Goal: Information Seeking & Learning: Learn about a topic

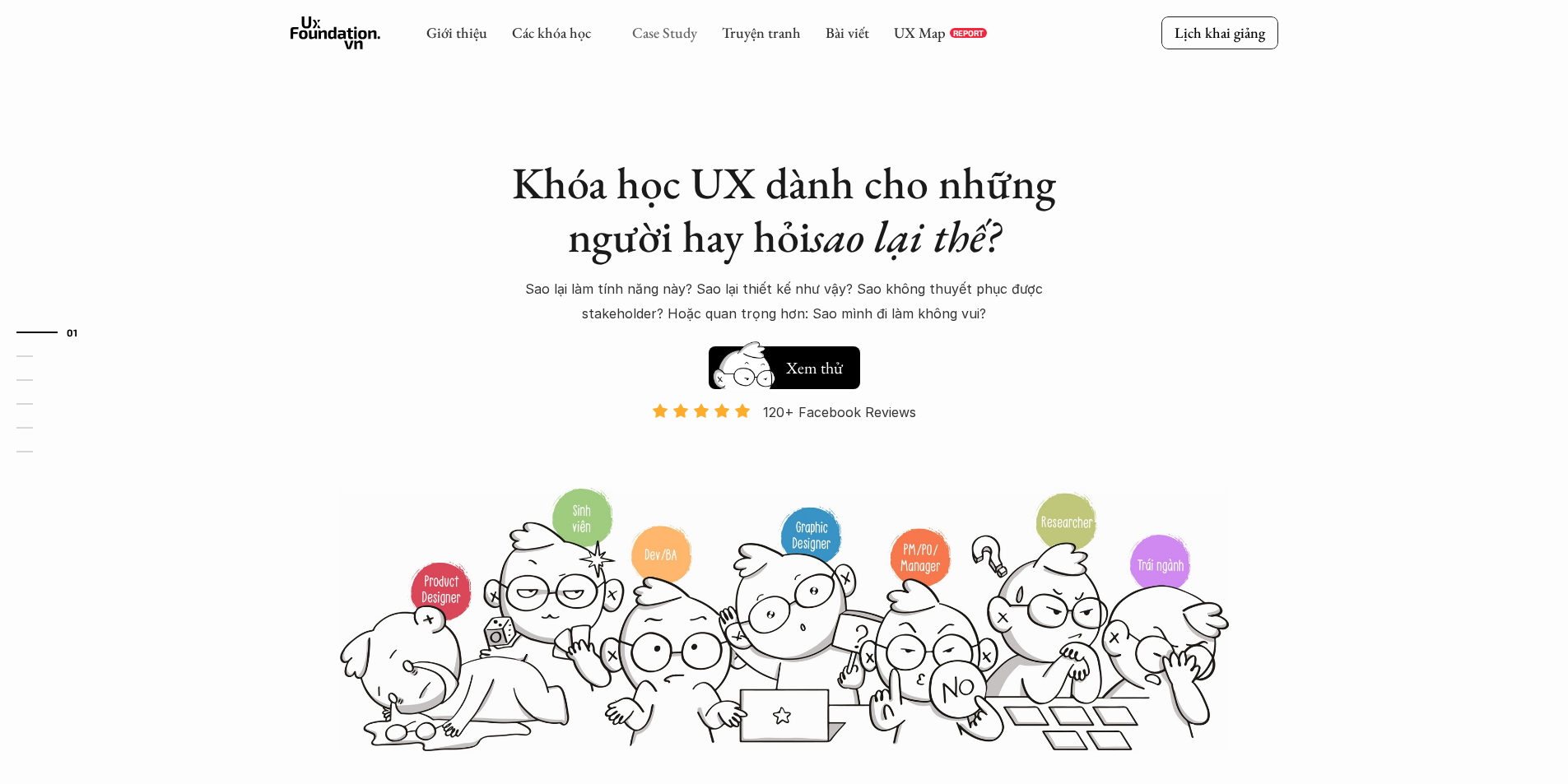
click at [650, 42] on link "Case Study" at bounding box center [664, 32] width 65 height 19
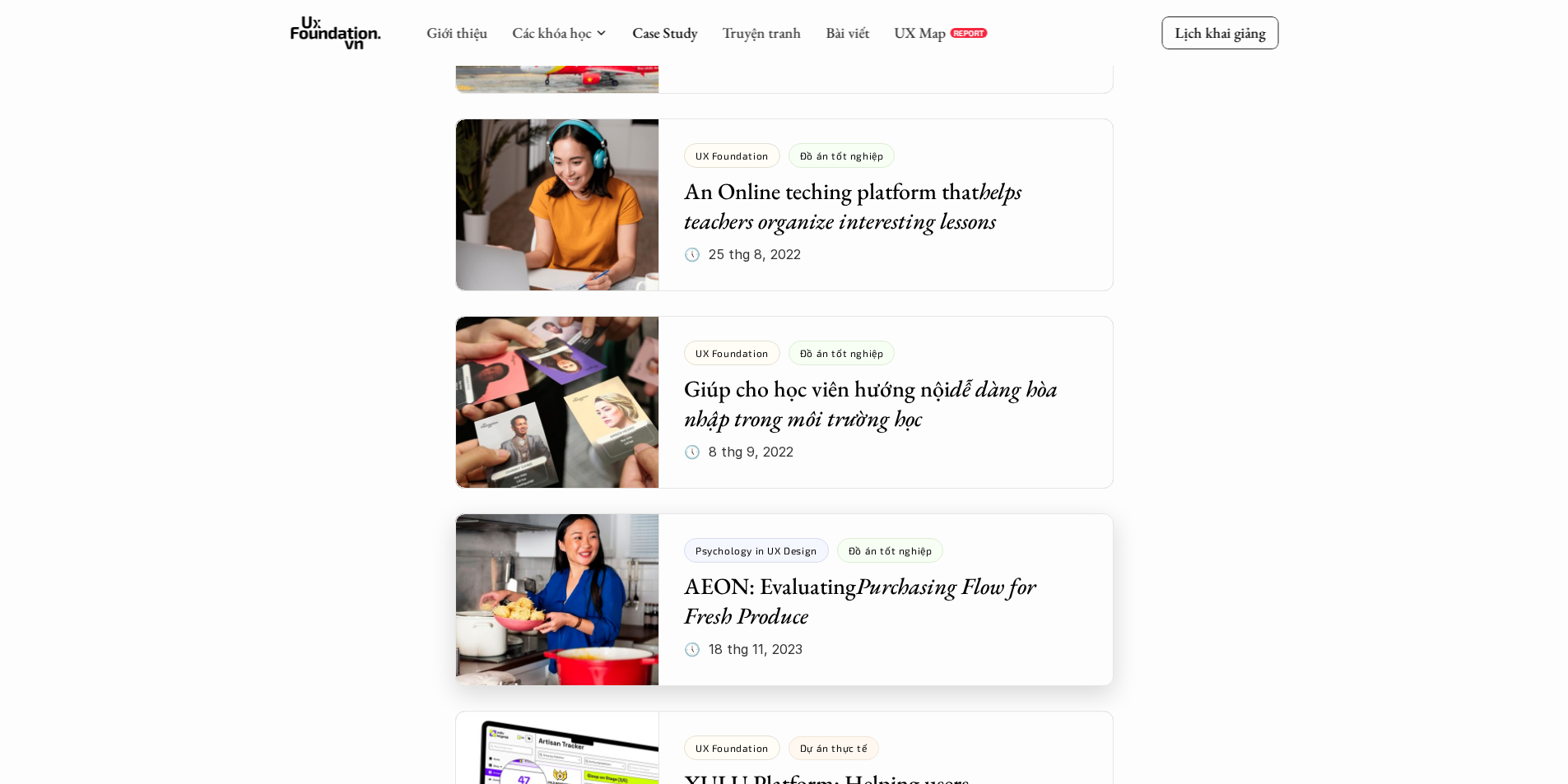
scroll to position [5059, 0]
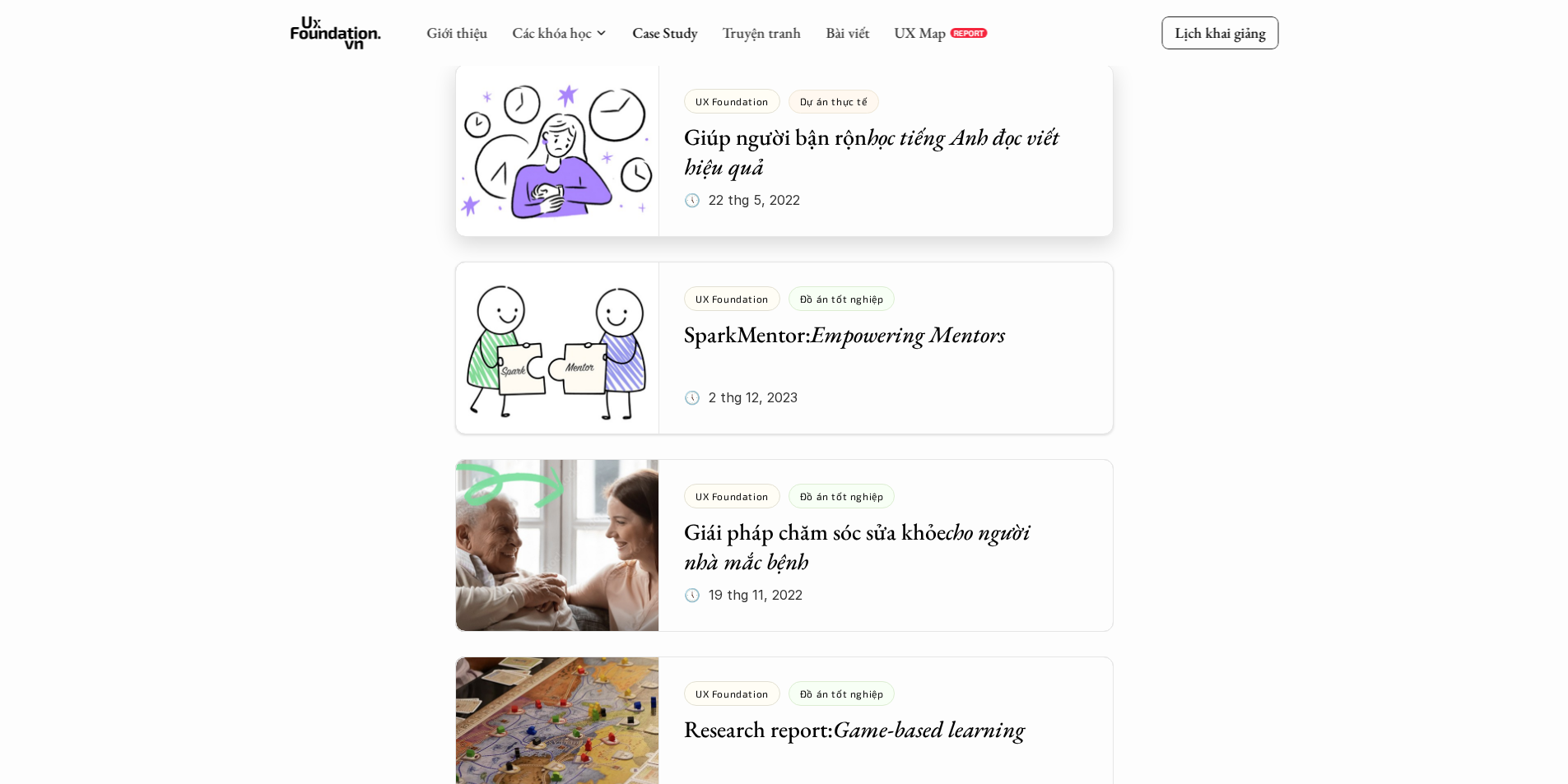
click at [867, 192] on div at bounding box center [784, 150] width 659 height 173
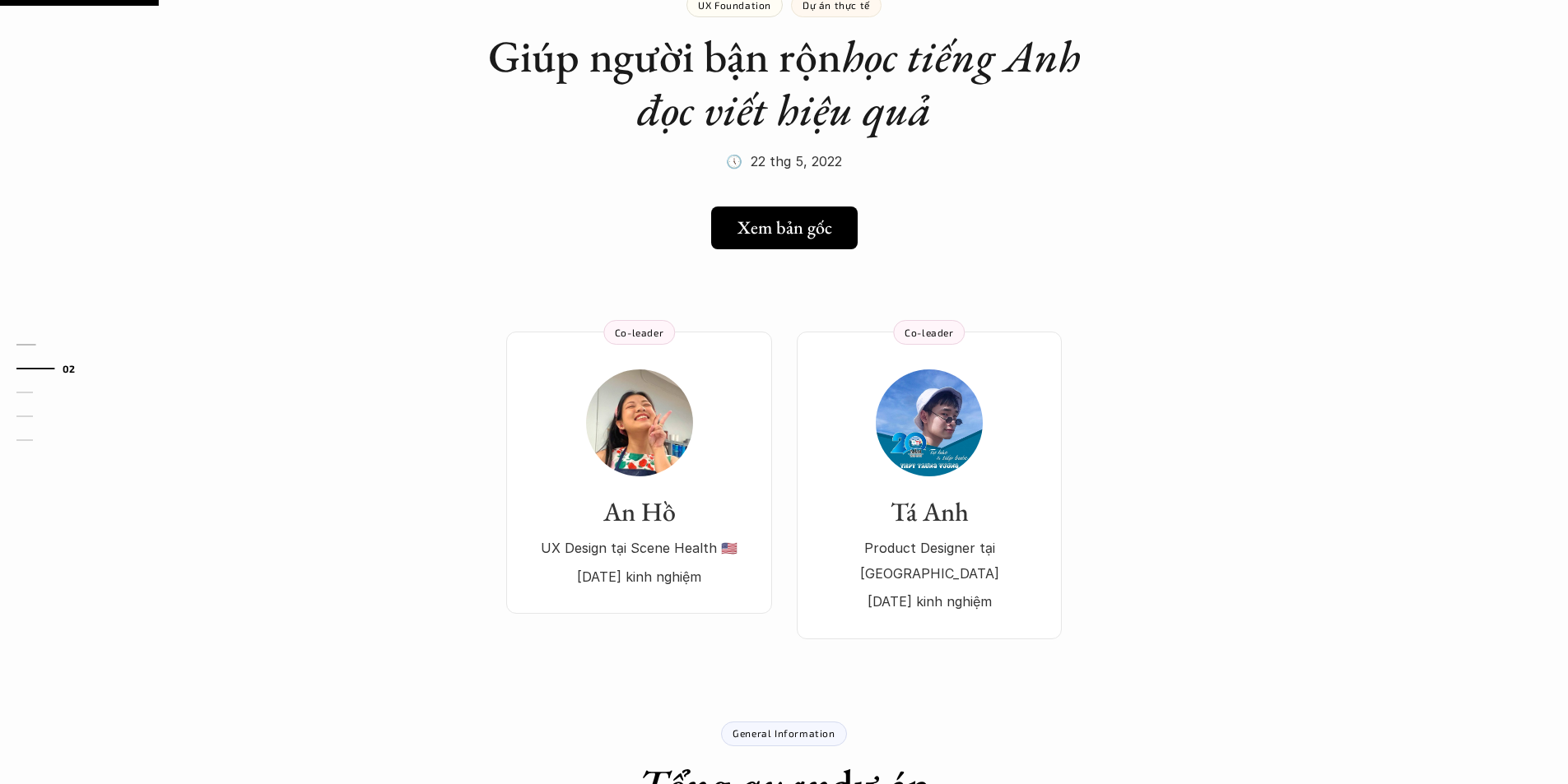
scroll to position [137, 0]
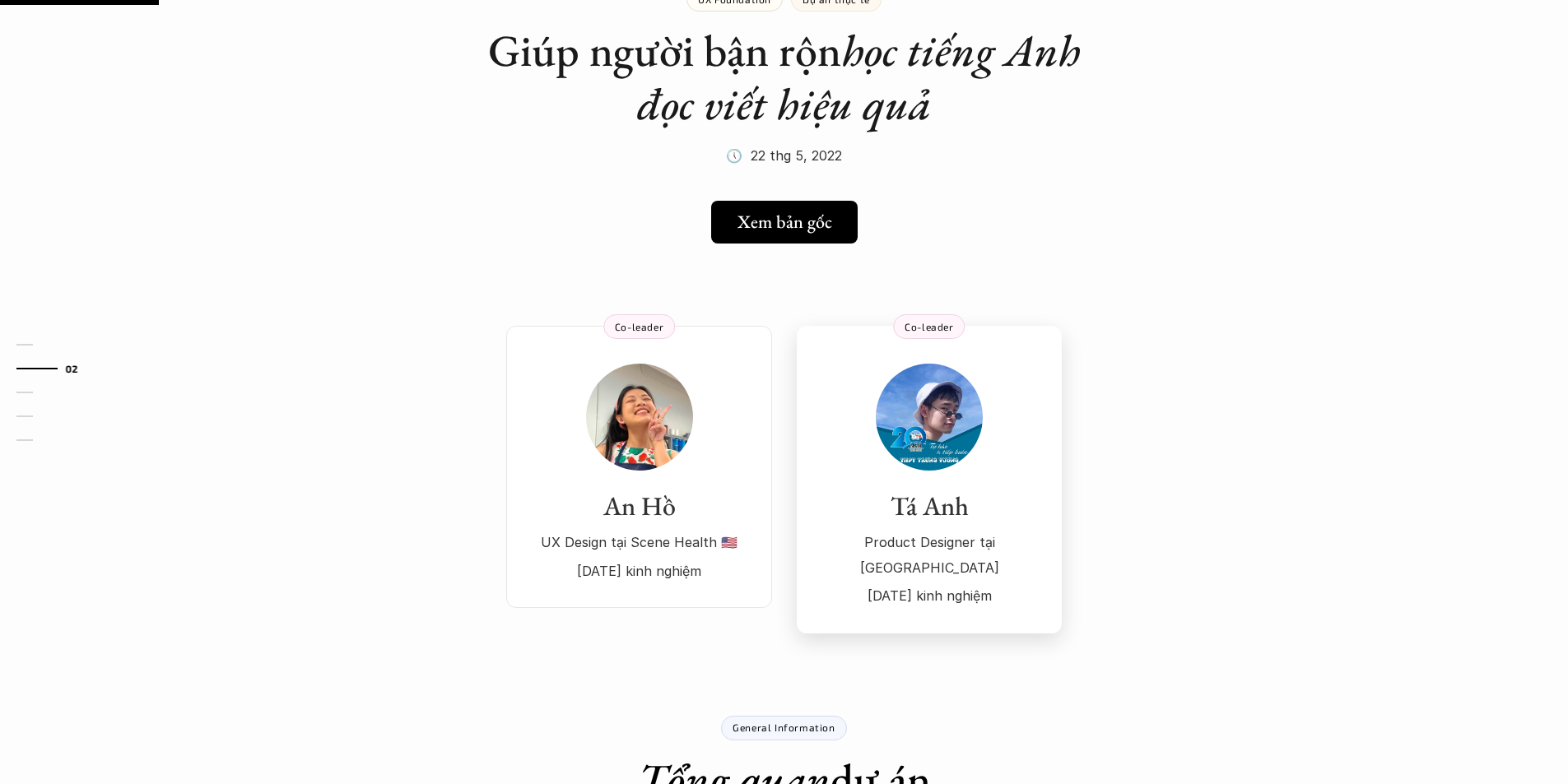
click at [929, 423] on img at bounding box center [929, 417] width 107 height 107
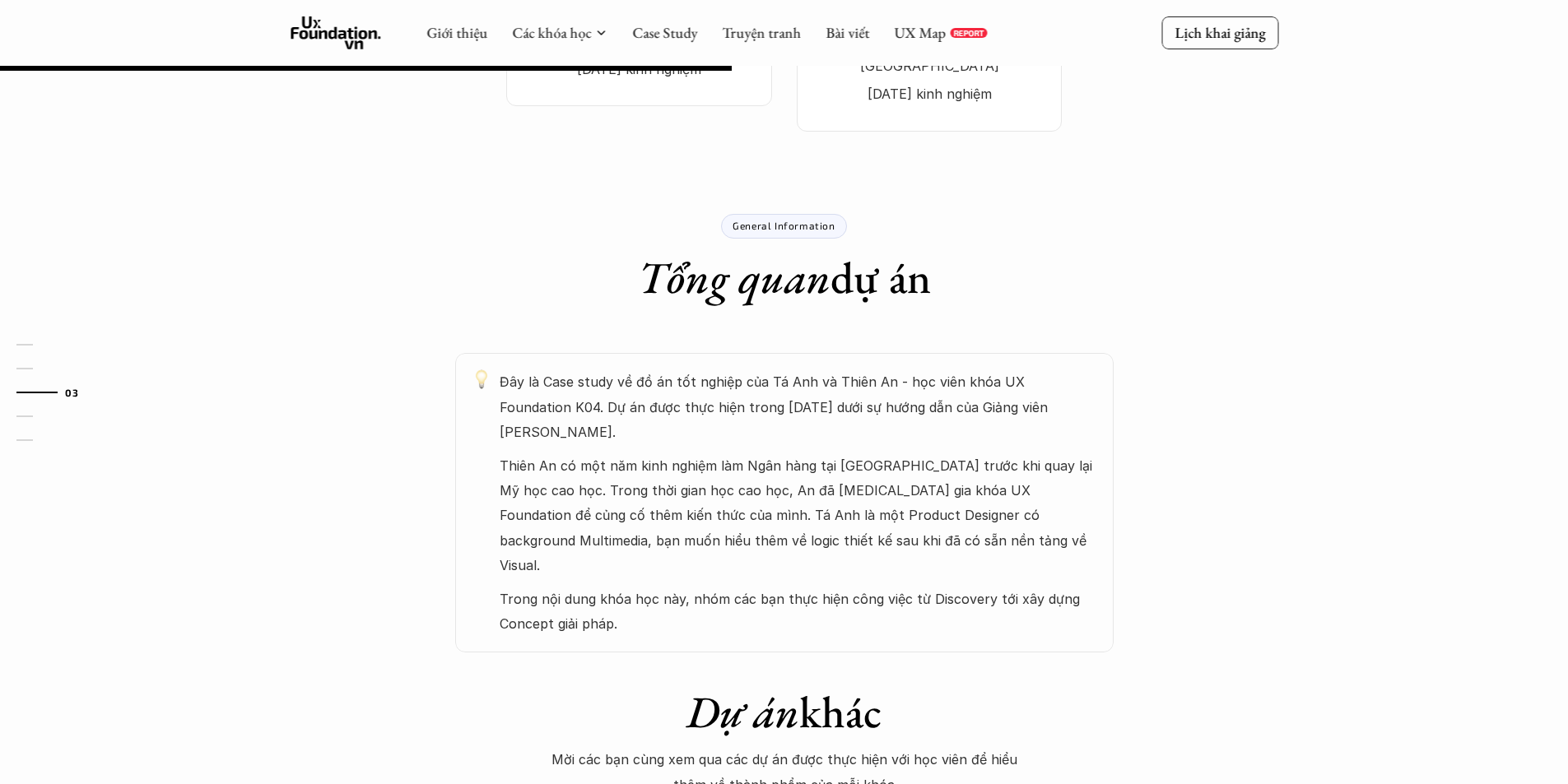
scroll to position [630, 0]
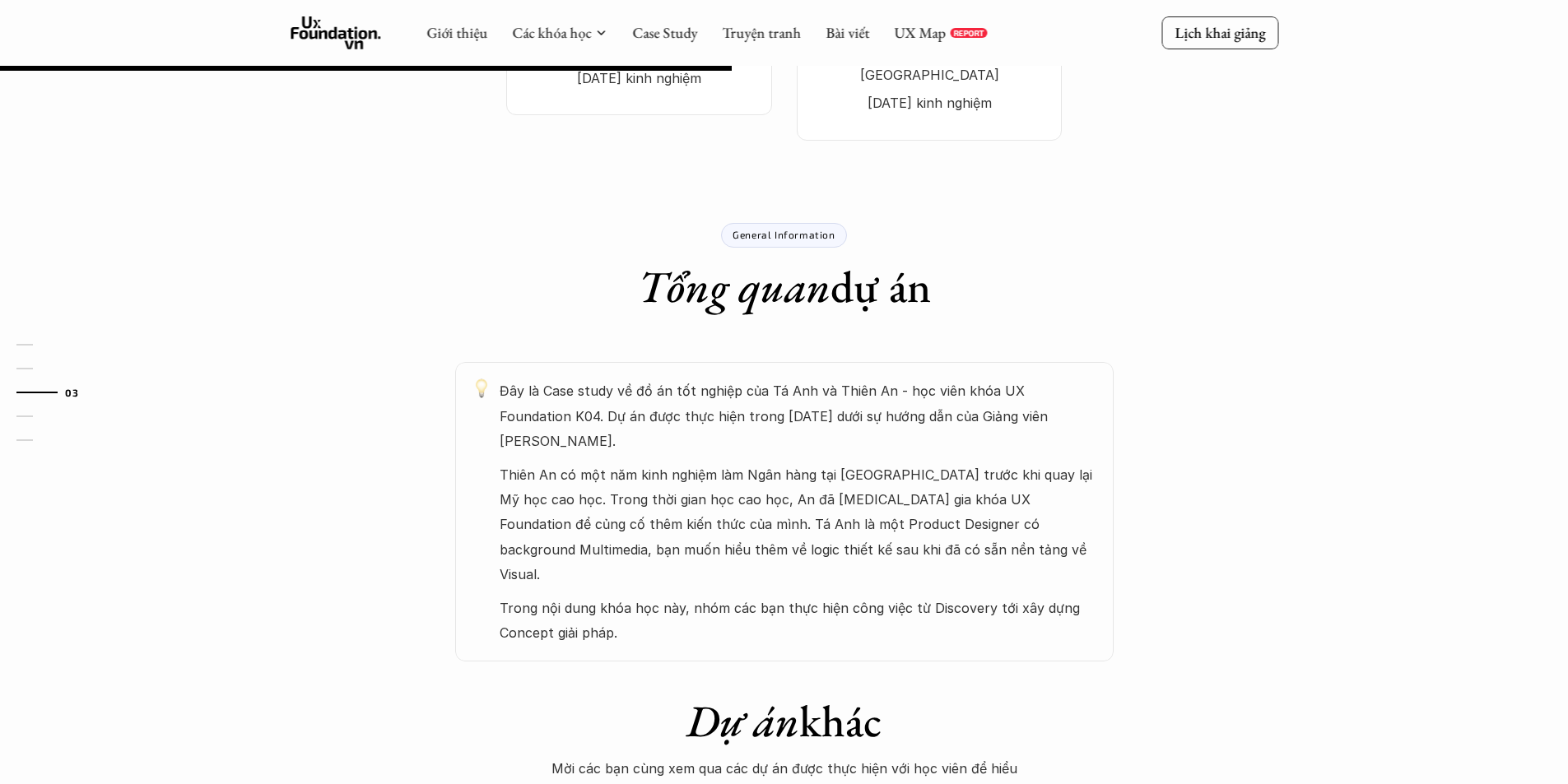
click at [806, 228] on p "General Information" at bounding box center [783, 234] width 102 height 12
click at [806, 510] on p "Thiên An có một năm kinh nghiệm làm Ngân hàng tại [GEOGRAPHIC_DATA] trước khi q…" at bounding box center [798, 525] width 597 height 125
click at [618, 502] on p "Thiên An có một năm kinh nghiệm làm Ngân hàng tại [GEOGRAPHIC_DATA] trước khi q…" at bounding box center [798, 525] width 597 height 125
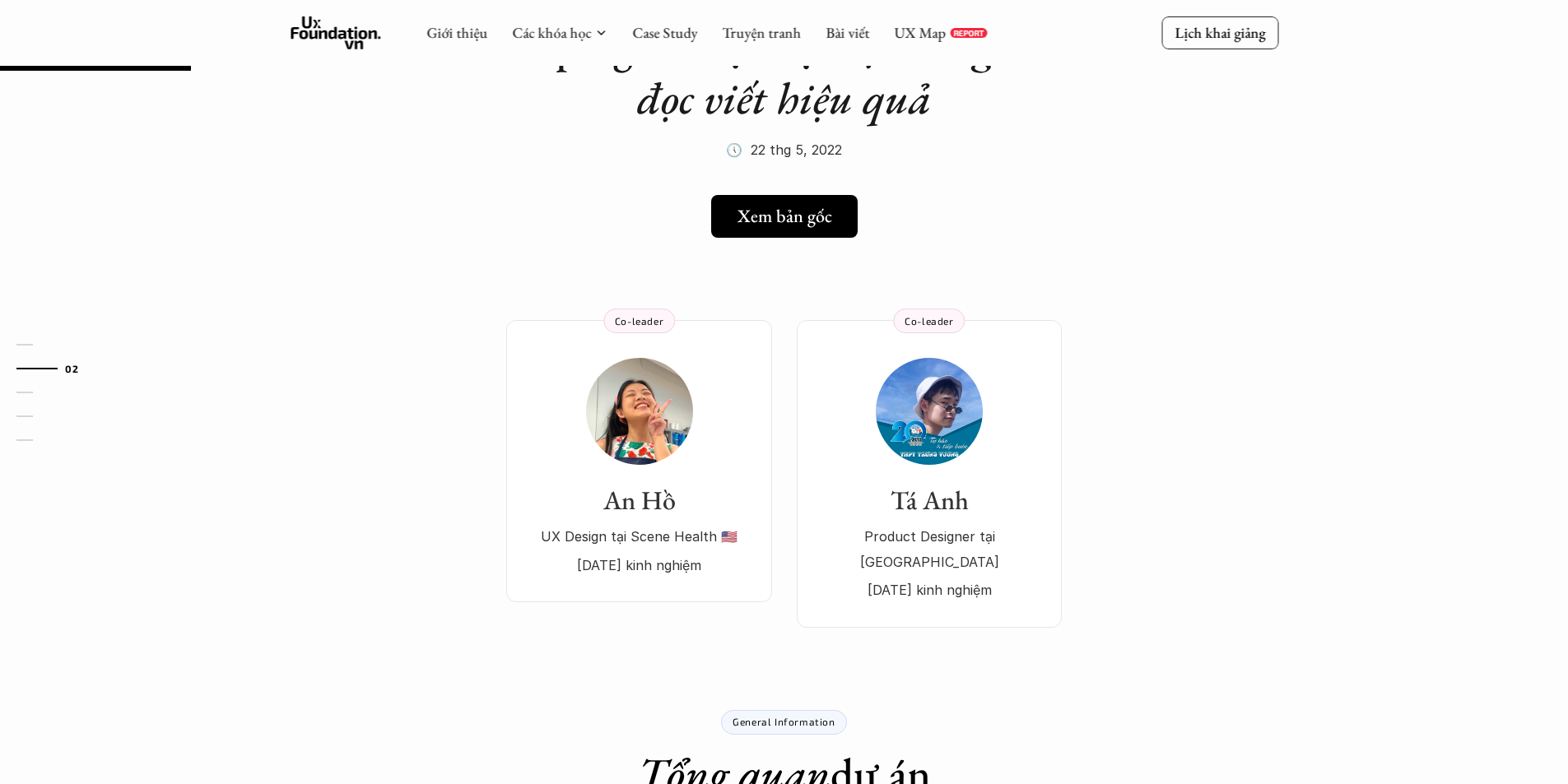
scroll to position [135, 0]
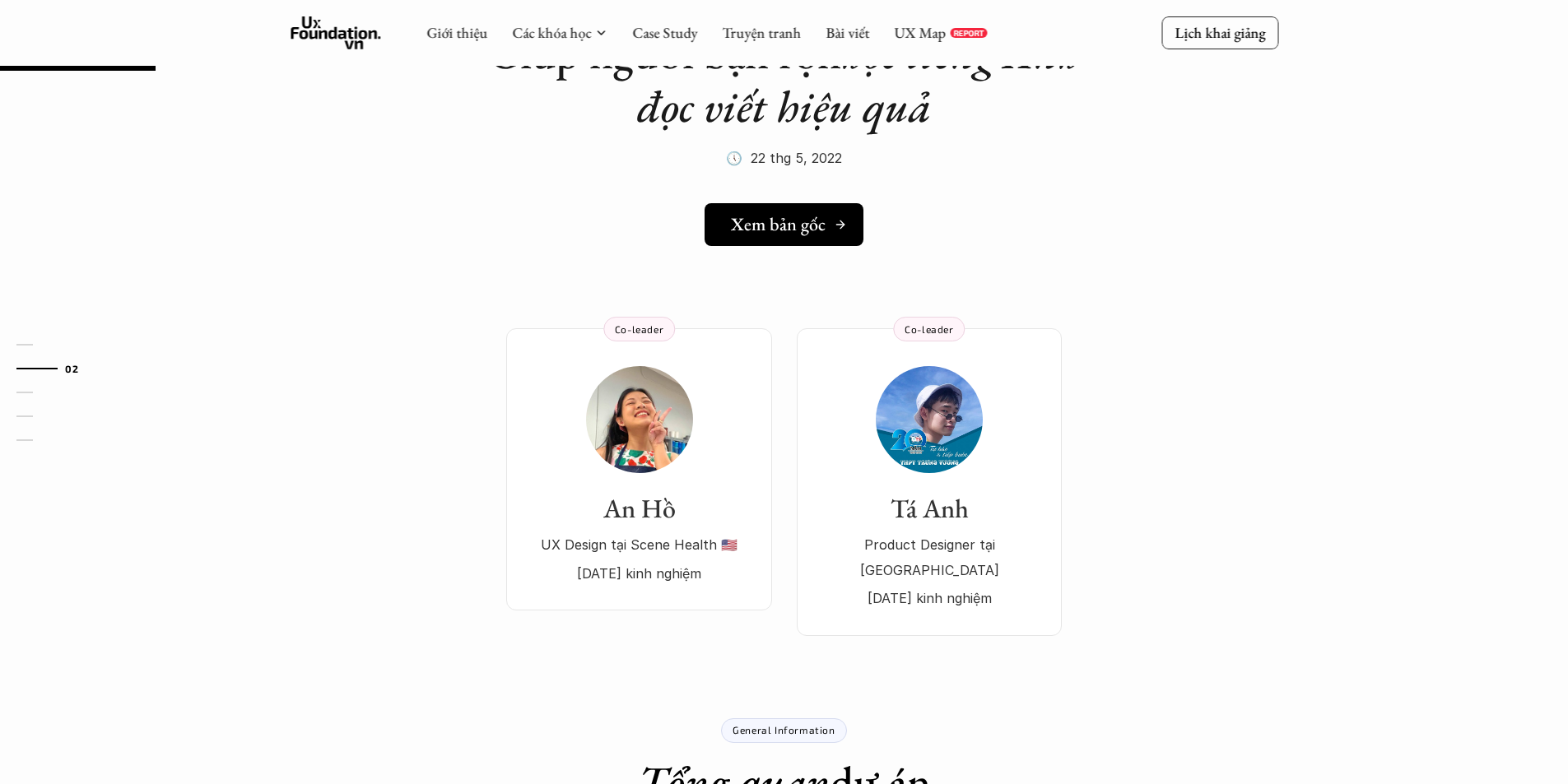
click at [774, 220] on h5 "Xem bản gốc" at bounding box center [778, 225] width 95 height 22
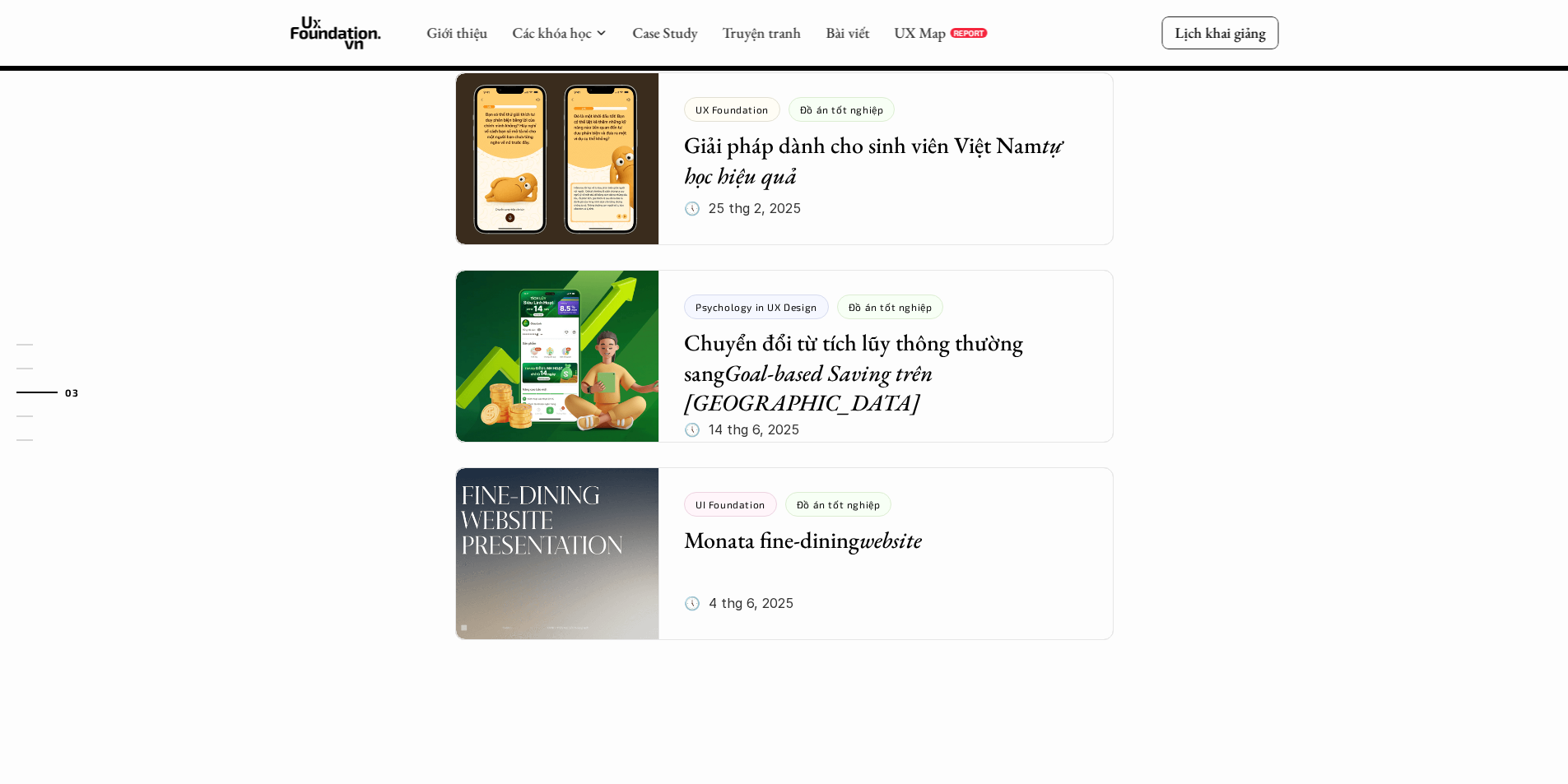
scroll to position [1460, 0]
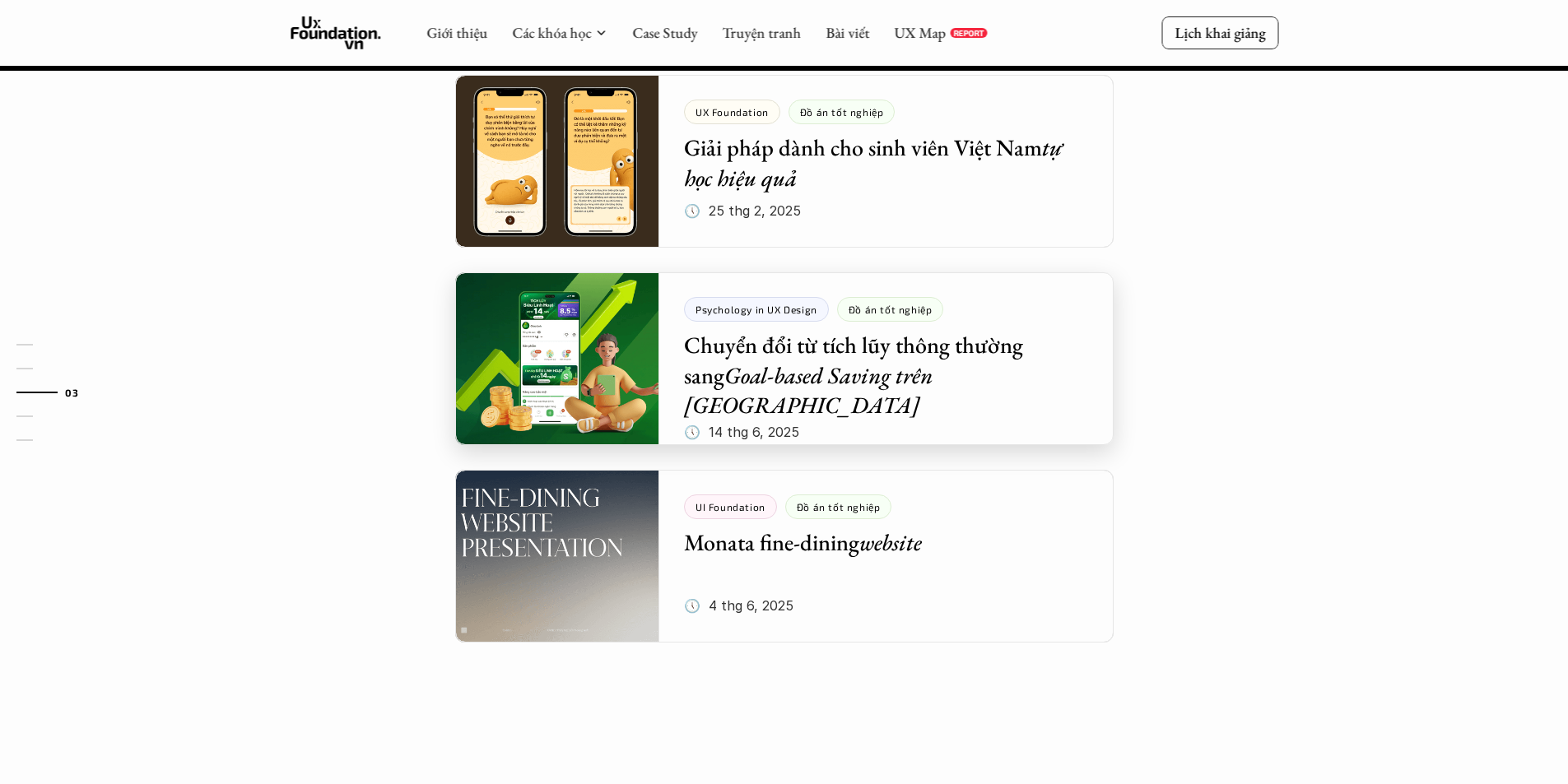
click at [576, 293] on div at bounding box center [784, 359] width 659 height 173
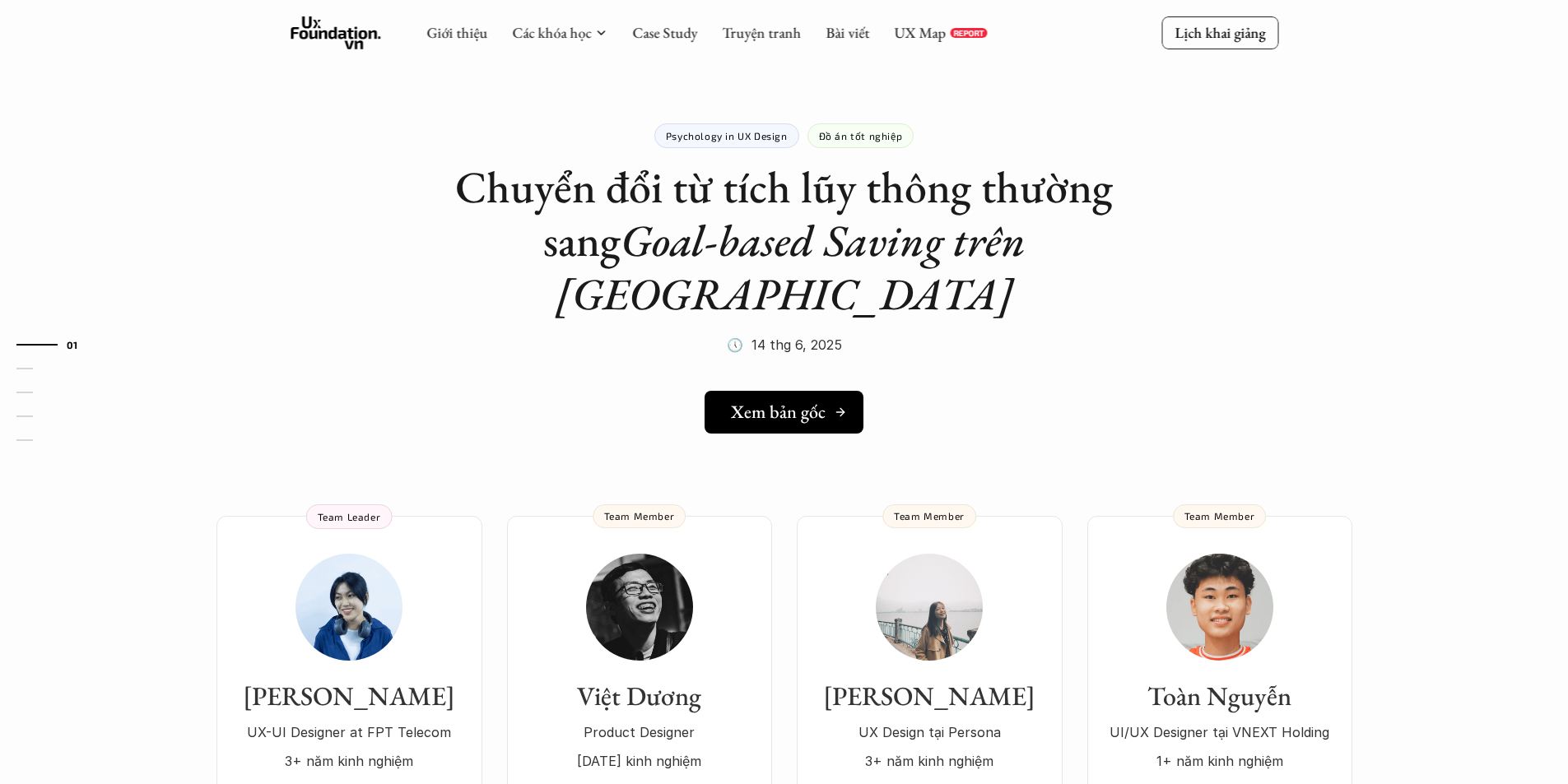
click at [775, 391] on link "Xem bản gốc" at bounding box center [783, 413] width 159 height 43
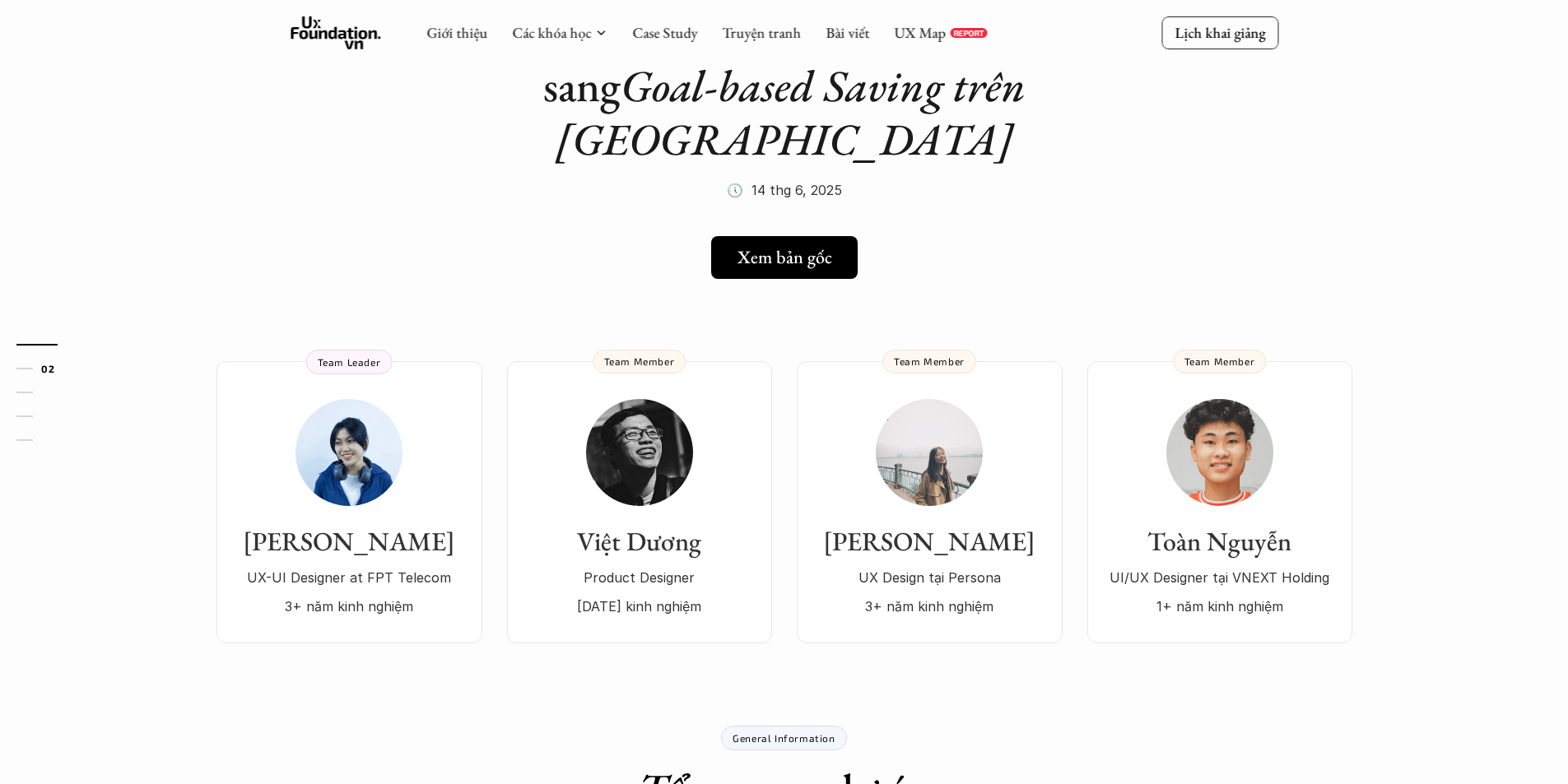
scroll to position [178, 0]
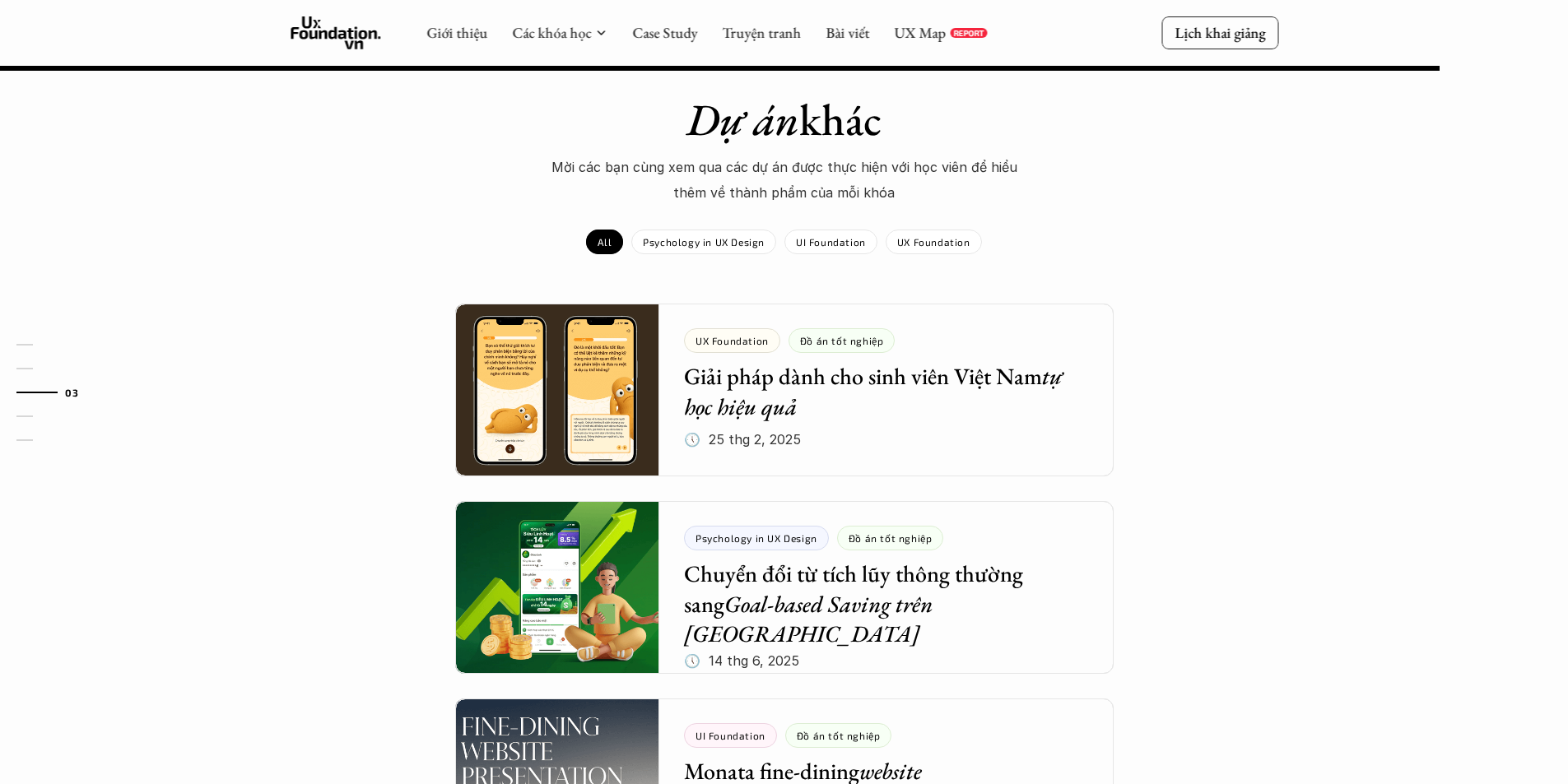
scroll to position [1201, 0]
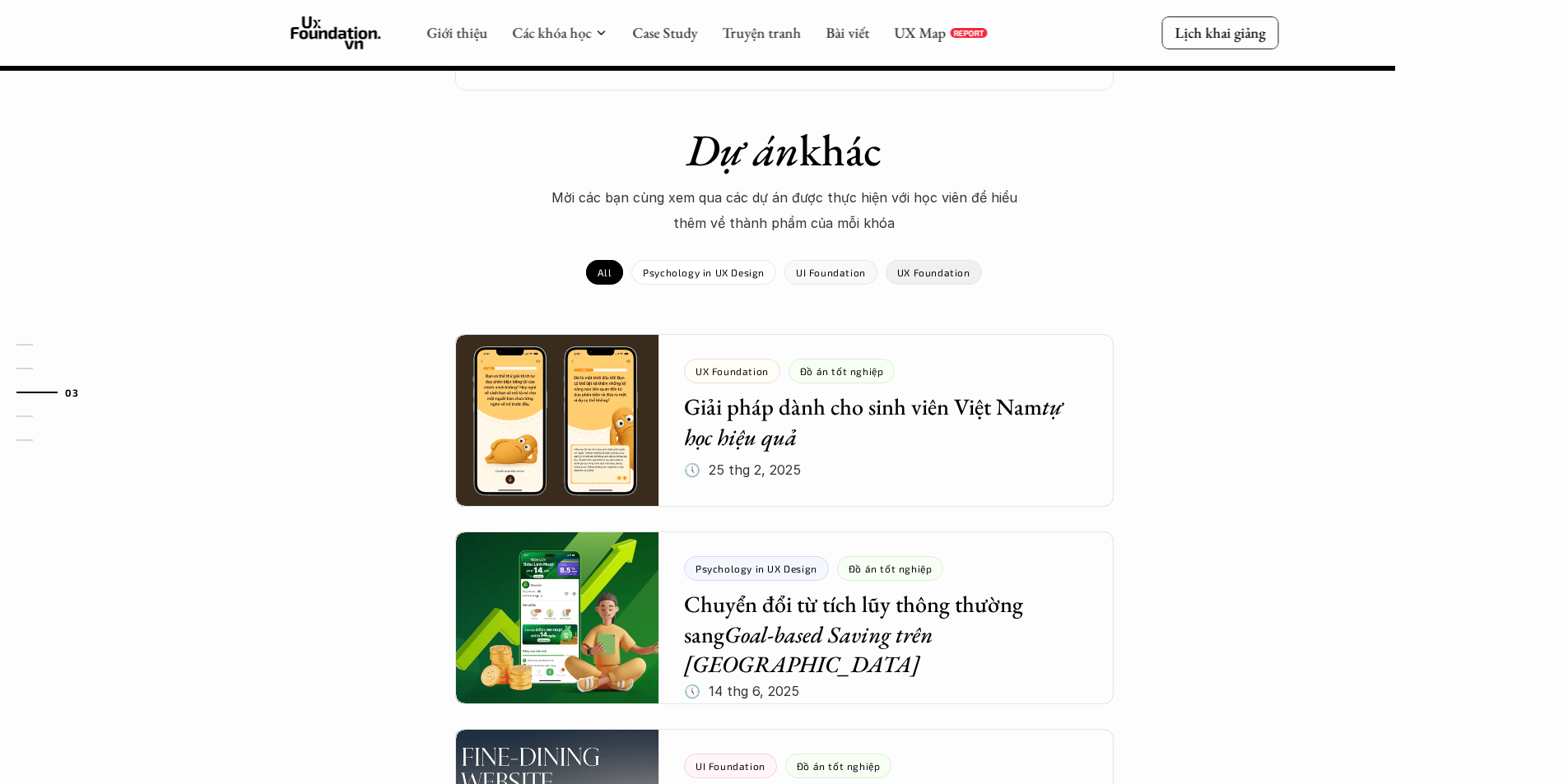
click at [942, 267] on p "UX Foundation" at bounding box center [933, 272] width 73 height 12
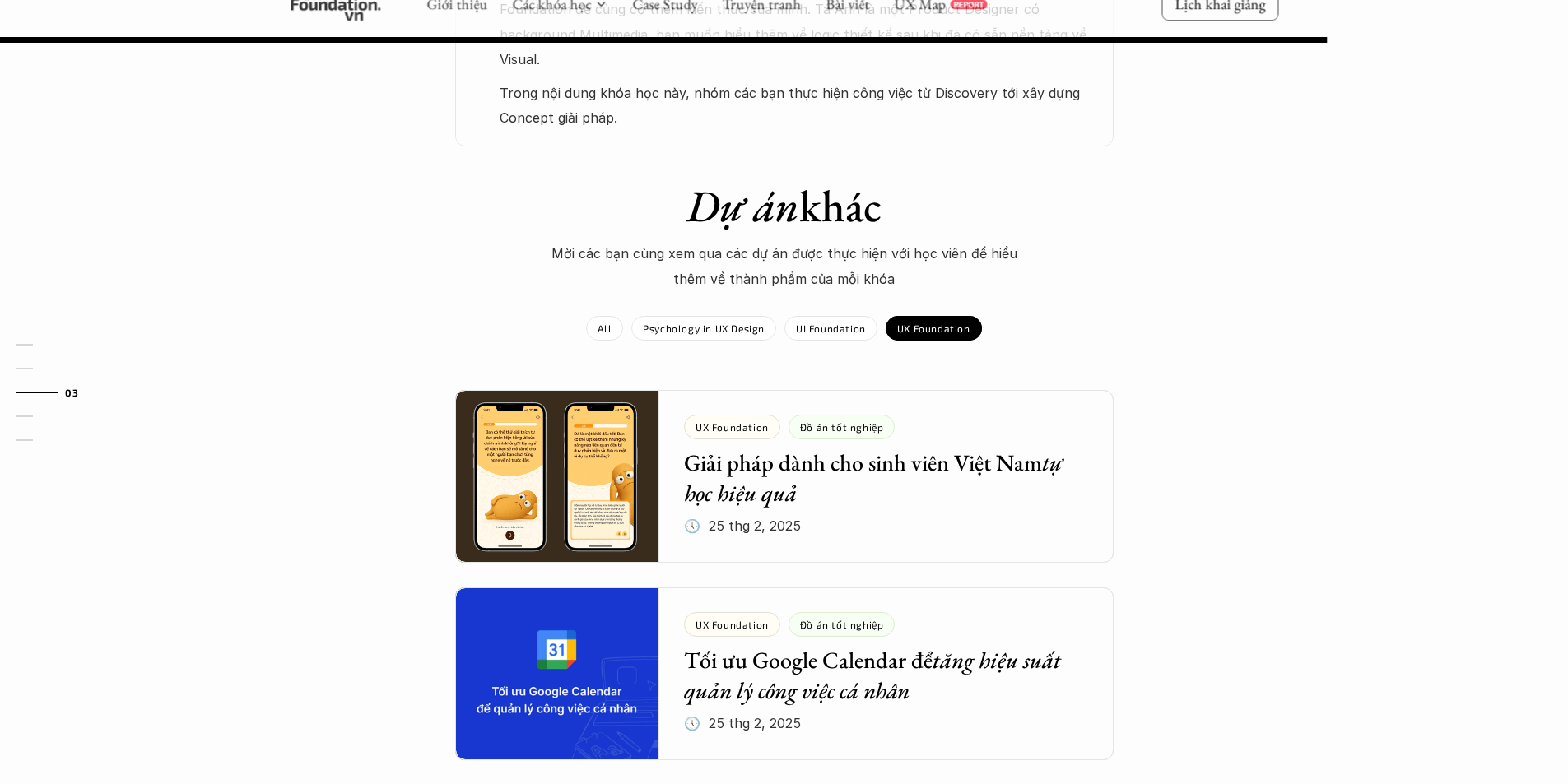
scroll to position [1156, 0]
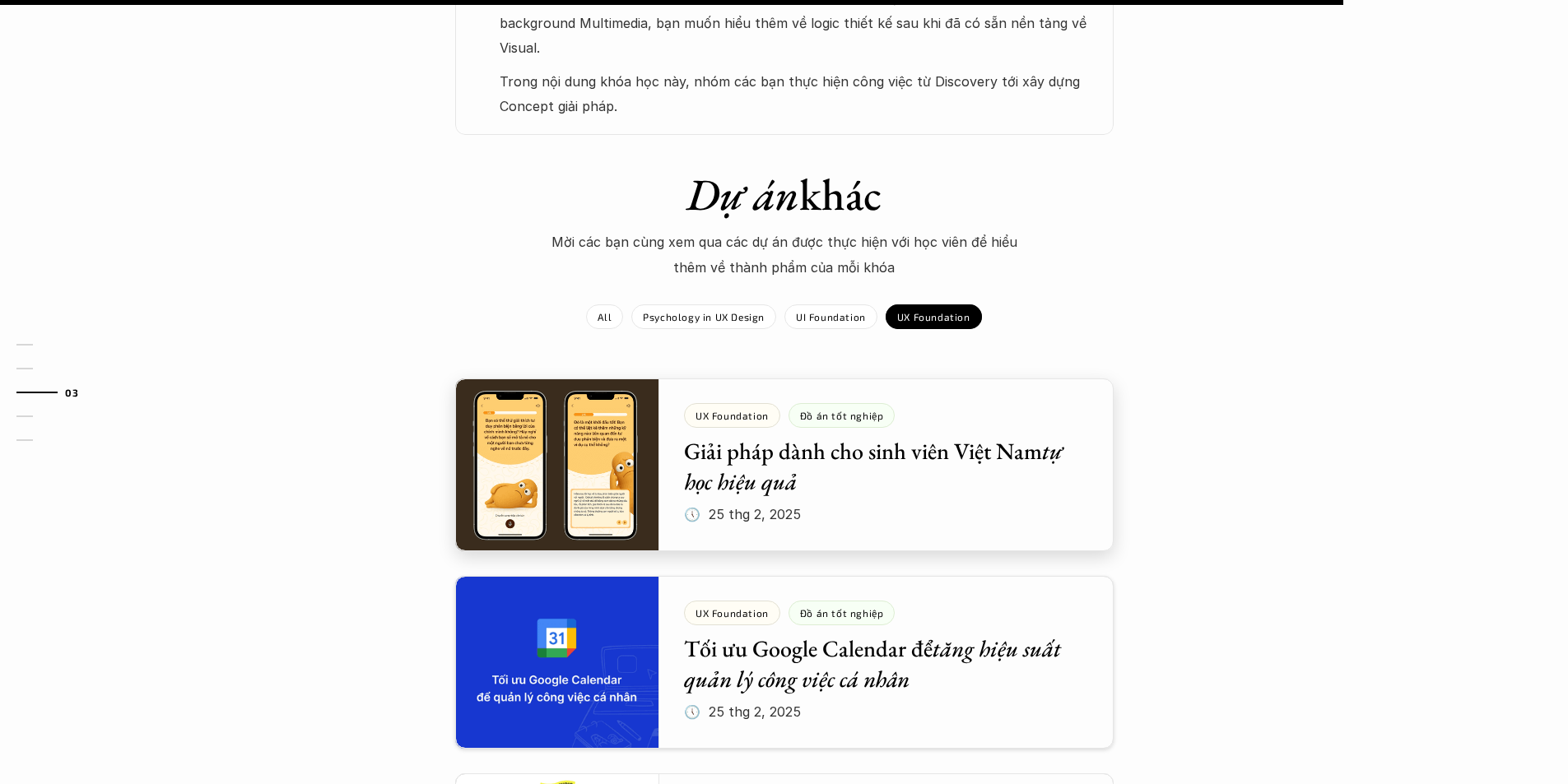
click at [869, 433] on div at bounding box center [784, 465] width 659 height 173
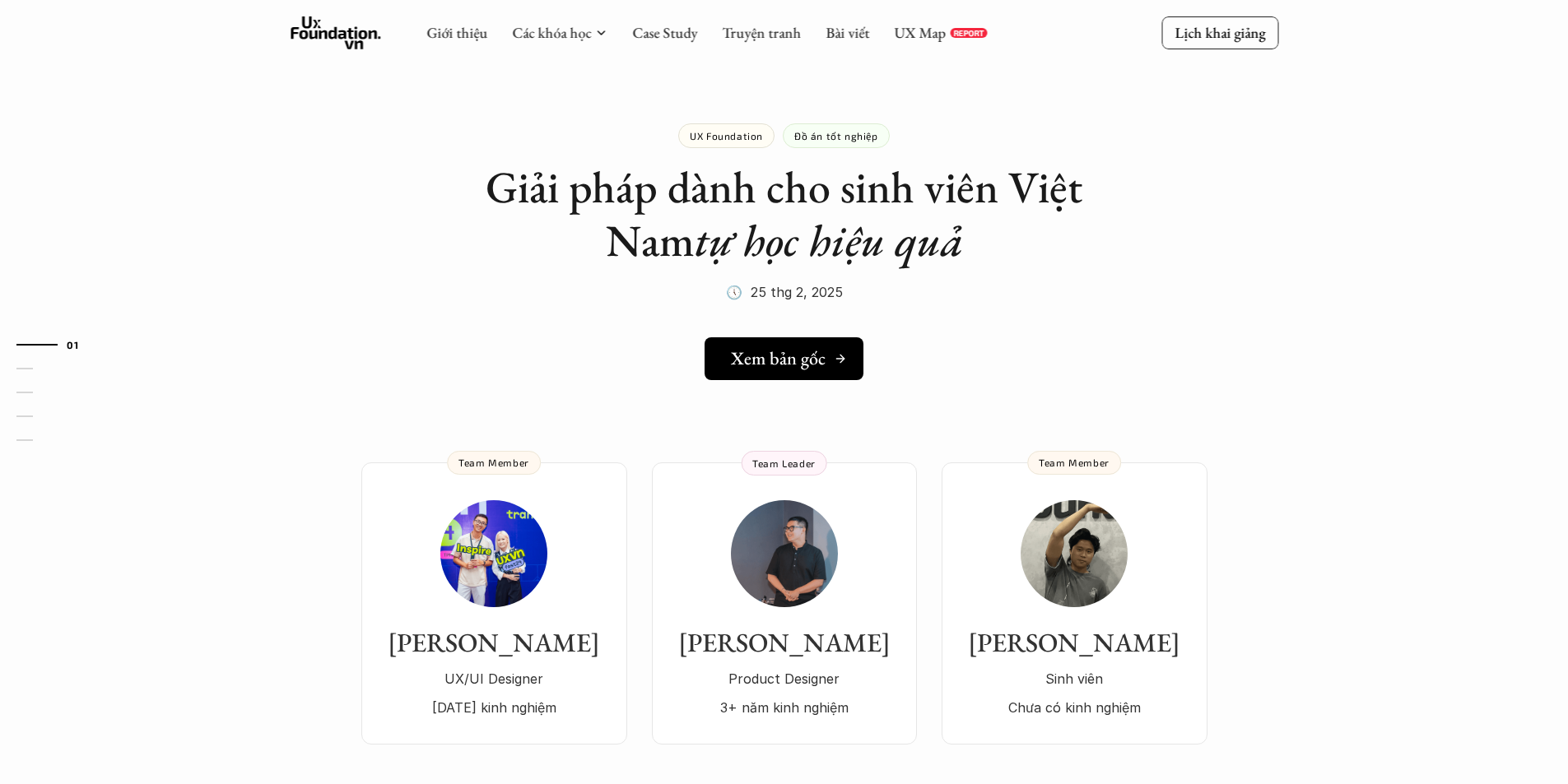
click at [812, 350] on h5 "Xem bản gốc" at bounding box center [778, 359] width 95 height 22
click at [838, 137] on p "Đồ án tốt nghiệp" at bounding box center [835, 136] width 84 height 12
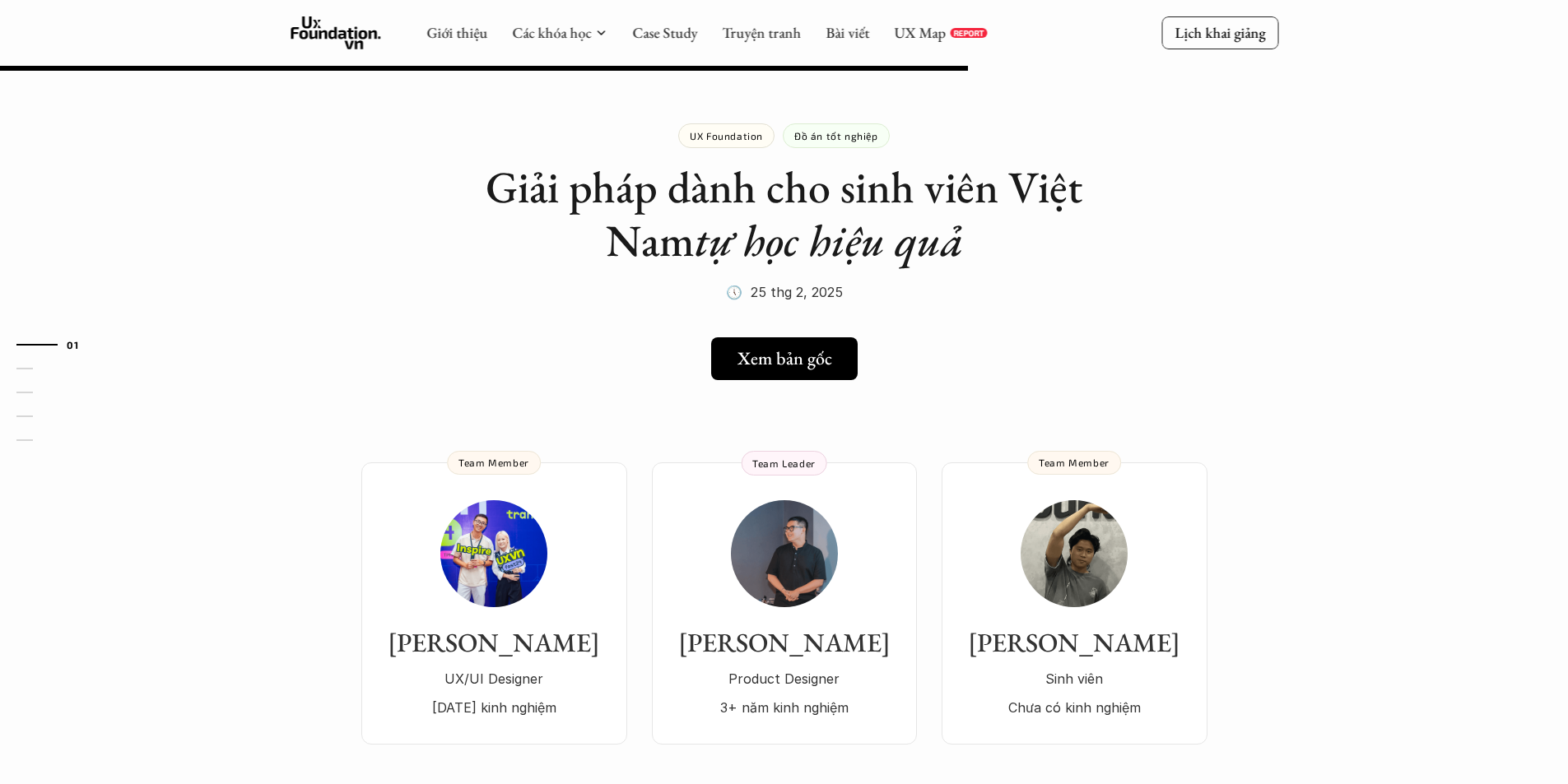
scroll to position [1156, 0]
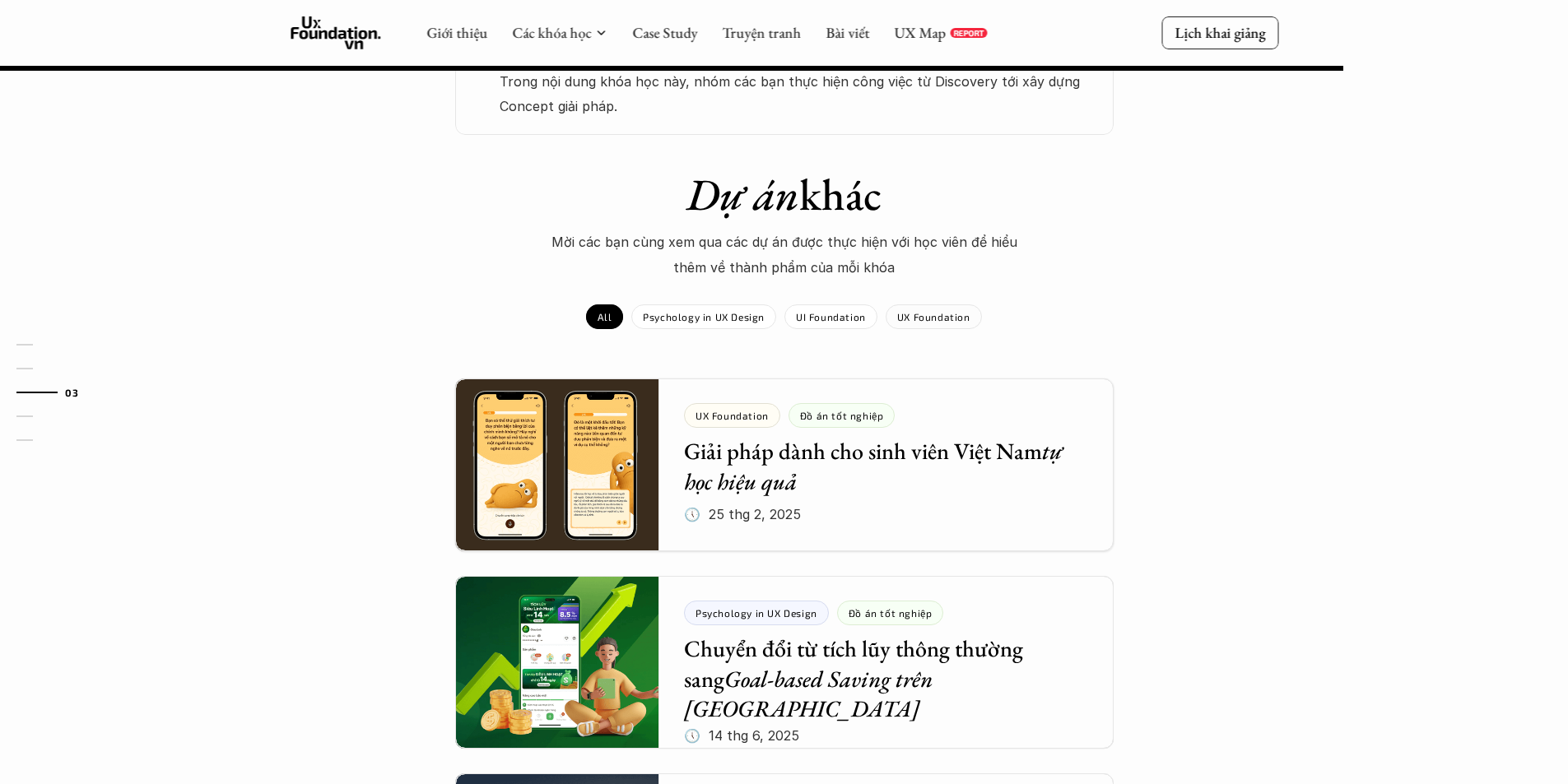
click at [940, 305] on div "UX Foundation" at bounding box center [933, 317] width 96 height 25
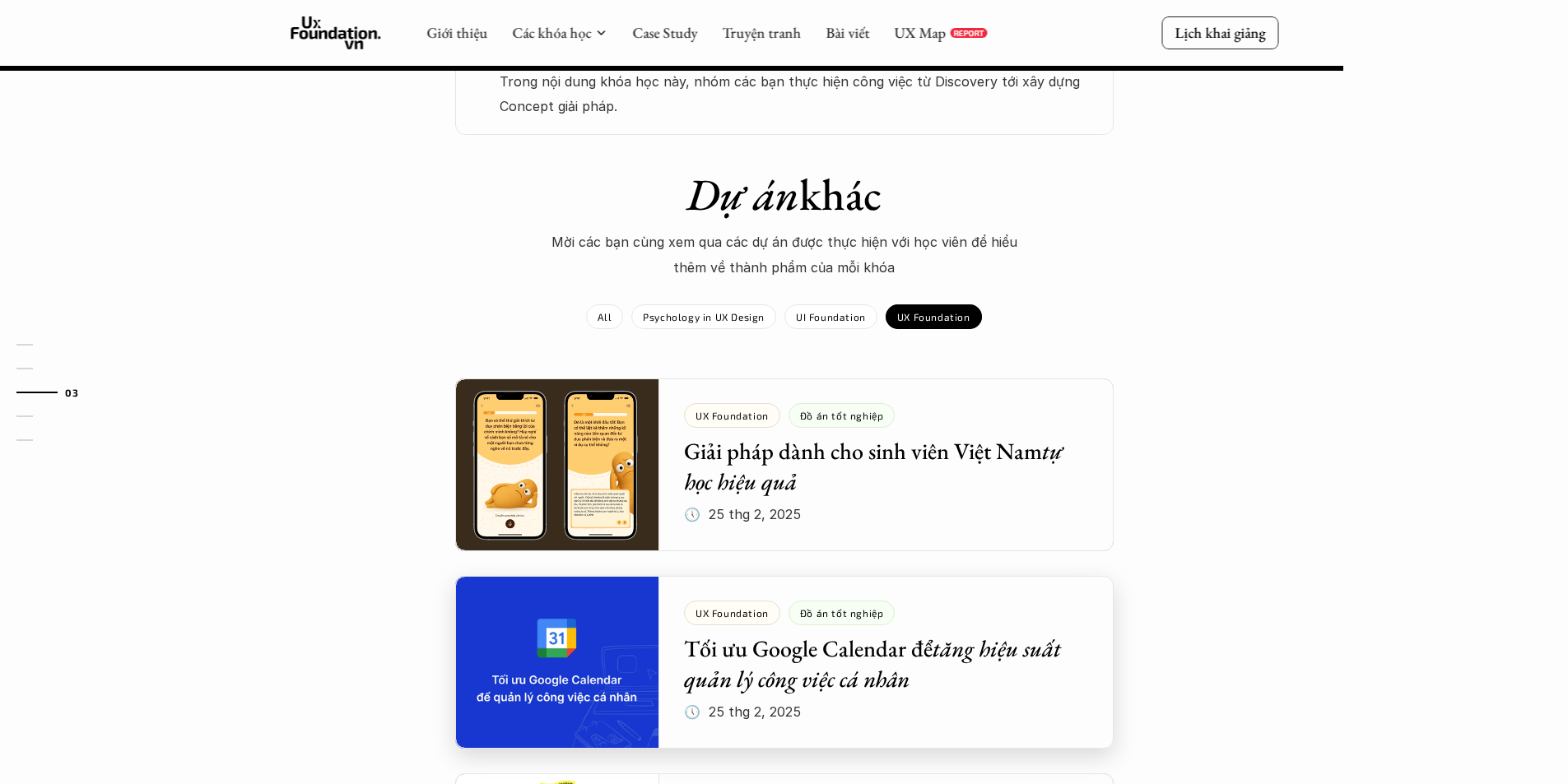
click at [859, 617] on div at bounding box center [784, 663] width 659 height 173
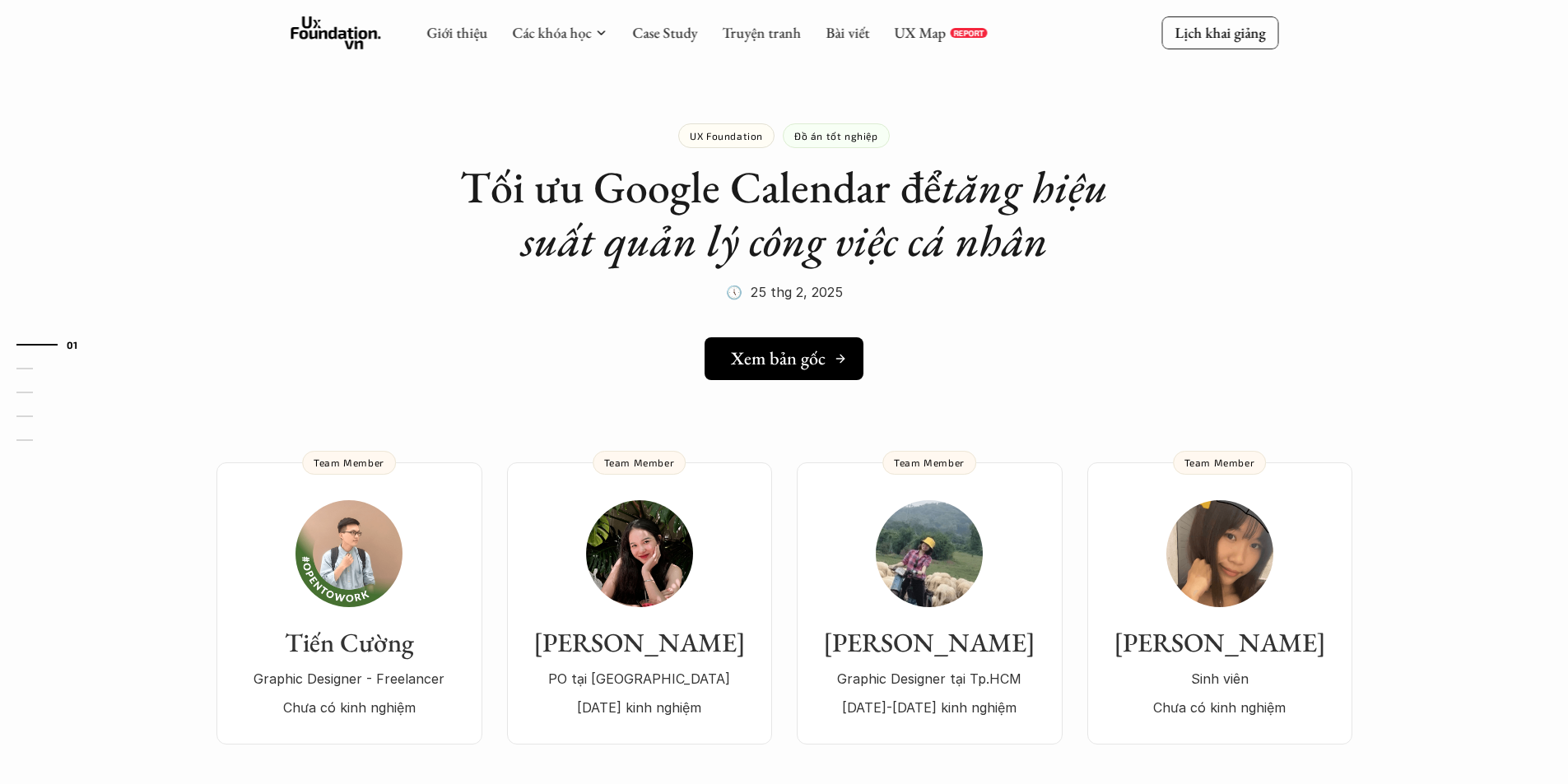
click at [807, 358] on h5 "Xem bản gốc" at bounding box center [778, 359] width 95 height 22
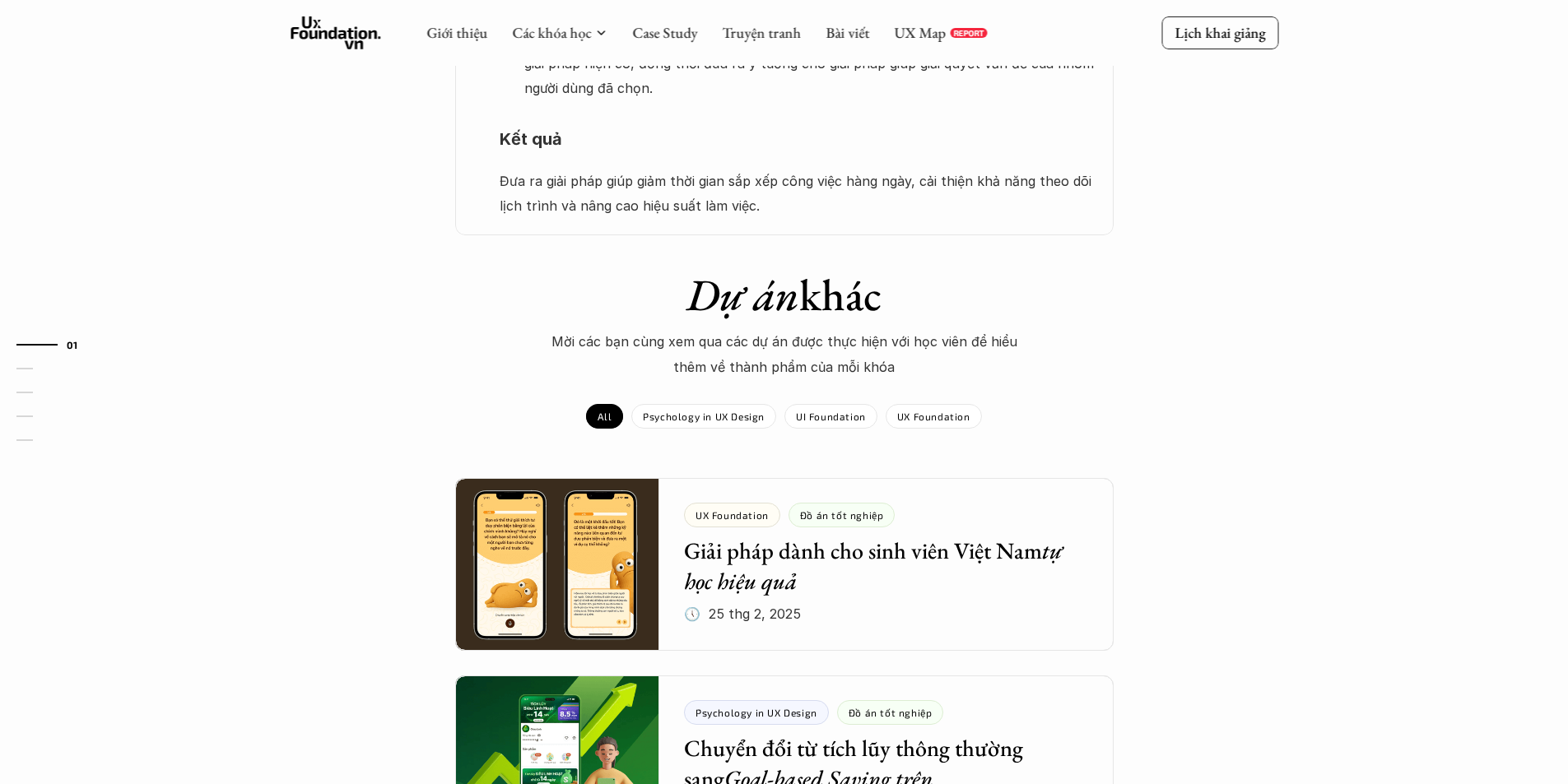
scroll to position [1866, 0]
